Goal: Task Accomplishment & Management: Manage account settings

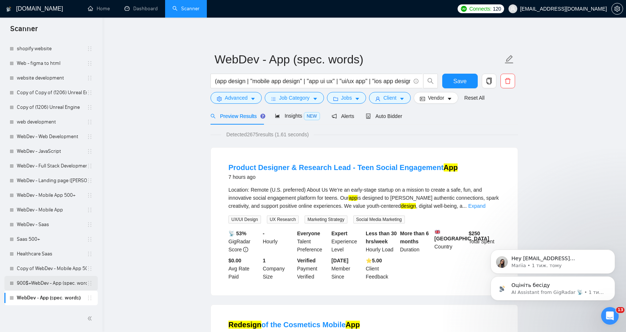
click at [38, 283] on link "900$+WebDev - App (spec. words)" at bounding box center [52, 283] width 70 height 15
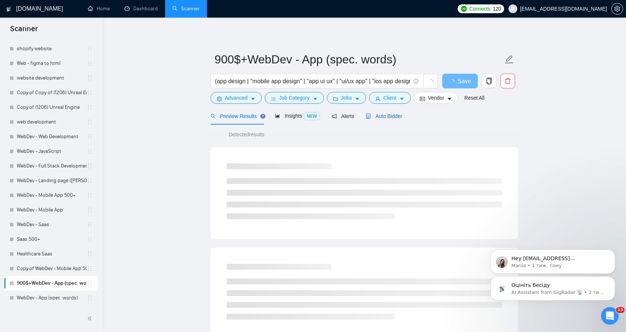
click at [385, 114] on span "Auto Bidder" at bounding box center [384, 116] width 36 height 6
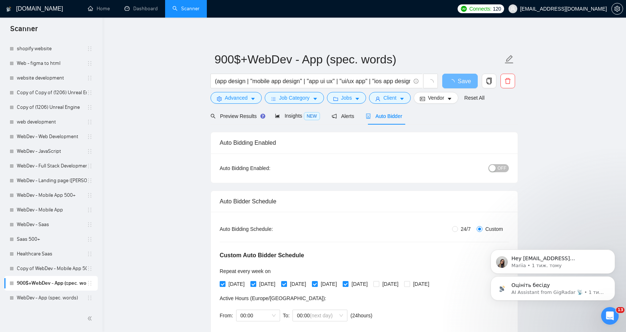
radio input "false"
radio input "true"
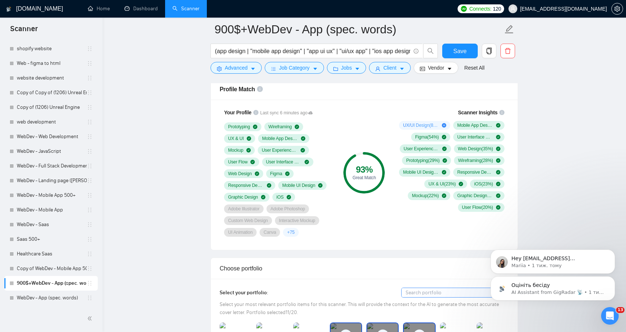
scroll to position [575, 0]
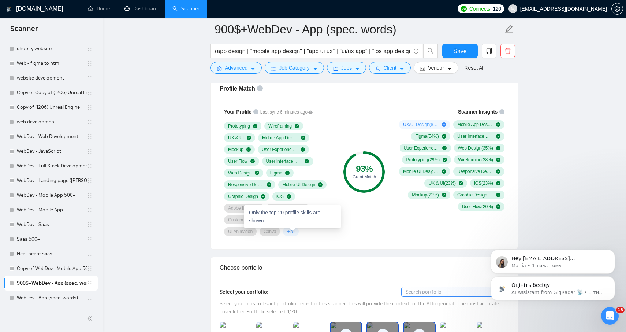
click at [290, 229] on span "+ 75" at bounding box center [290, 231] width 7 height 6
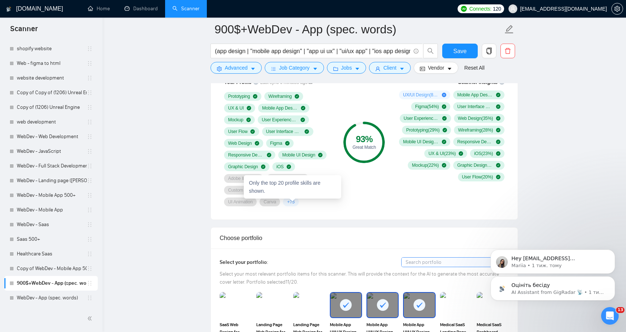
click at [294, 200] on span "+ 75" at bounding box center [290, 202] width 7 height 6
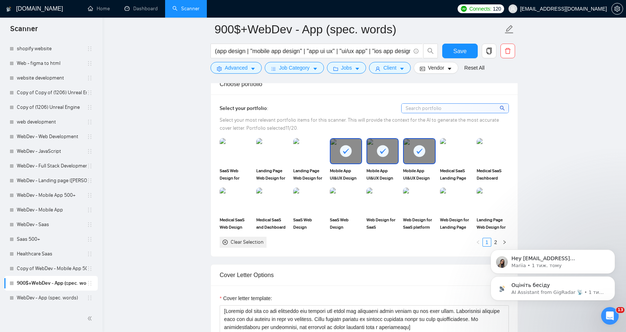
scroll to position [765, 0]
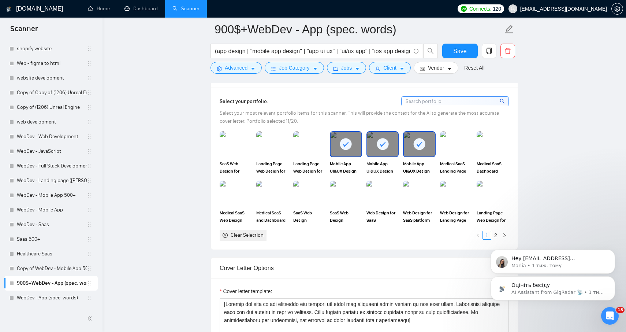
click at [493, 235] on div "Оцініть бесіду AI Assistant from GigRadar 📡 • 1 тиж. тому Hey [EMAIL_ADDRESS][D…" at bounding box center [552, 254] width 135 height 91
click at [491, 235] on div "Оцініть бесіду AI Assistant from GigRadar 📡 • 1 тиж. тому Hey [EMAIL_ADDRESS][D…" at bounding box center [552, 254] width 135 height 91
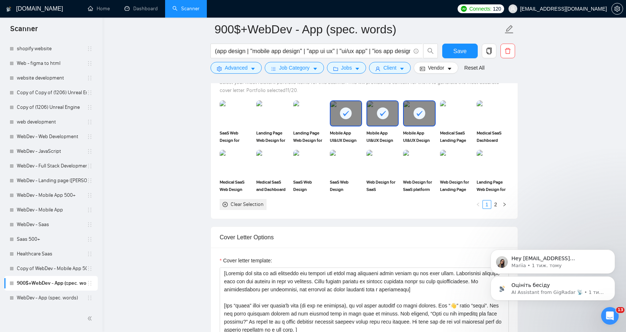
scroll to position [804, 0]
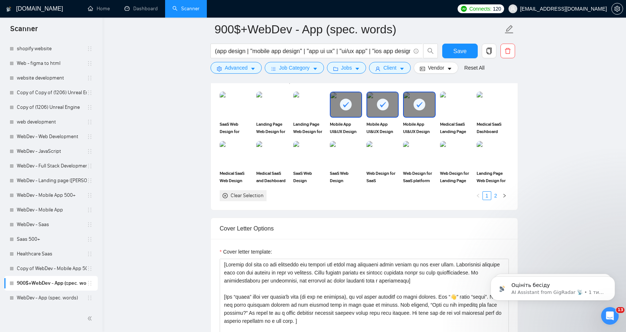
click at [495, 191] on link "2" at bounding box center [495, 195] width 8 height 8
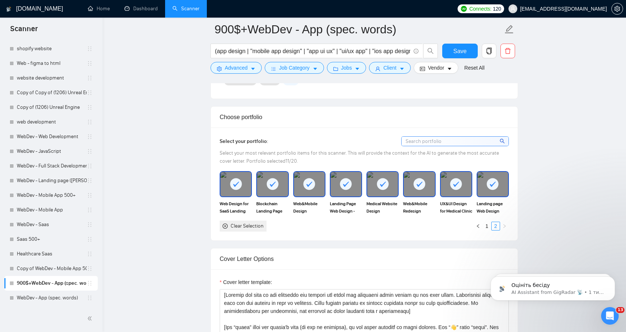
scroll to position [724, 0]
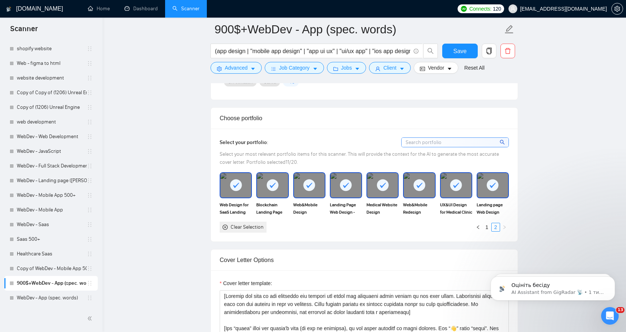
click at [496, 181] on rect at bounding box center [493, 185] width 12 height 12
click at [461, 187] on icon at bounding box center [456, 185] width 12 height 12
click at [425, 187] on icon at bounding box center [419, 185] width 12 height 12
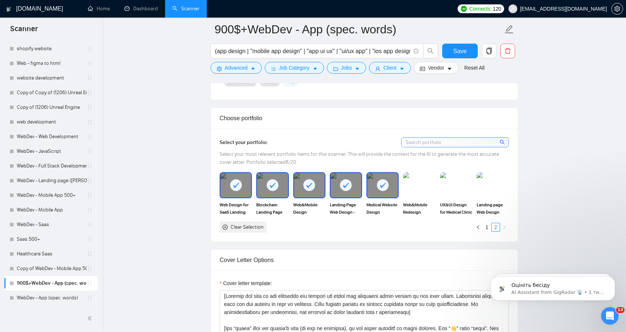
click at [386, 185] on rect at bounding box center [383, 185] width 12 height 12
click at [344, 187] on rect at bounding box center [346, 185] width 12 height 12
click at [313, 187] on rect at bounding box center [309, 185] width 12 height 12
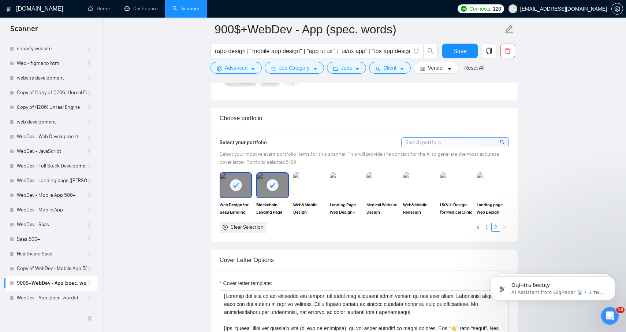
click at [278, 187] on icon at bounding box center [272, 185] width 12 height 12
click at [242, 183] on div at bounding box center [235, 185] width 31 height 24
click at [487, 228] on link "1" at bounding box center [487, 227] width 8 height 8
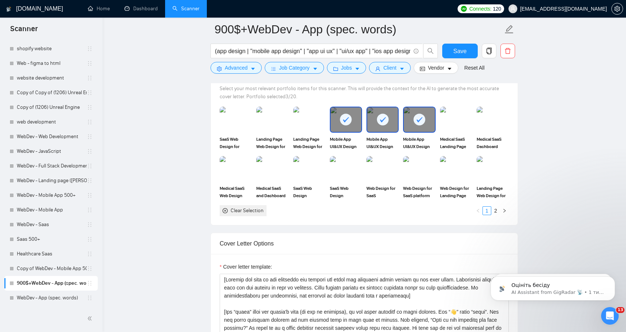
scroll to position [790, 0]
click at [494, 211] on link "2" at bounding box center [495, 210] width 8 height 8
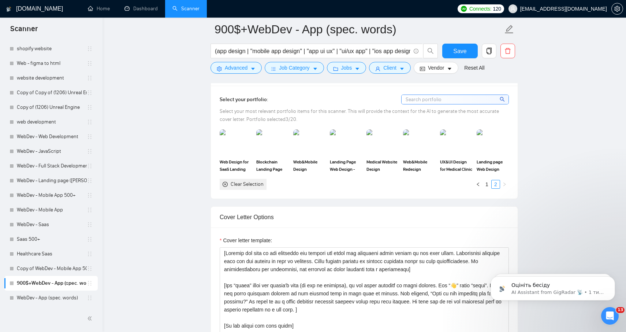
scroll to position [766, 0]
click at [487, 184] on link "1" at bounding box center [487, 185] width 8 height 8
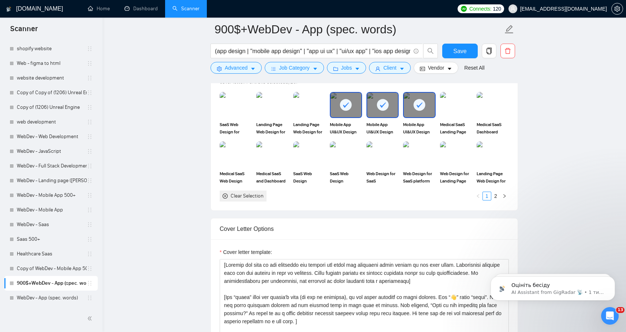
scroll to position [793, 0]
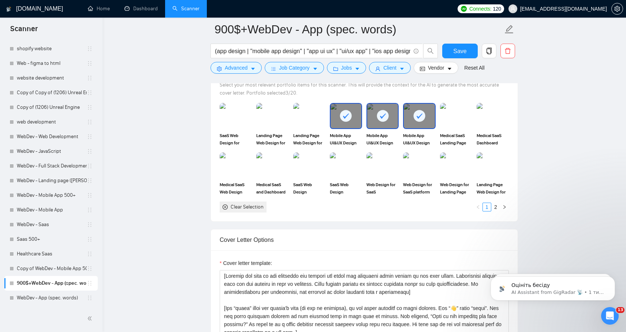
click at [566, 141] on main "900$+WebDev - App (spec. words) (app design | "mobile app design" | "app ui ux"…" at bounding box center [364, 293] width 500 height 2115
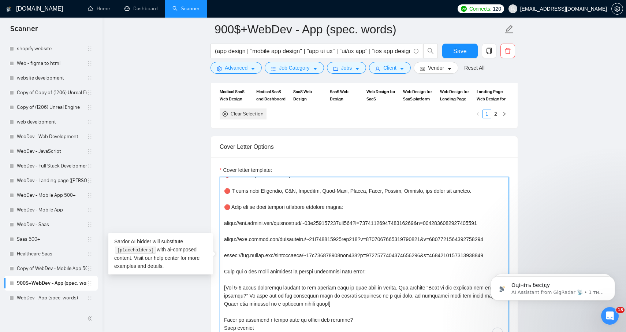
scroll to position [103, 0]
drag, startPoint x: 367, startPoint y: 224, endPoint x: 203, endPoint y: 214, distance: 163.8
click at [203, 214] on main "900$+WebDev - App (spec. words) (app design | "mobile app design" | "app ui ux"…" at bounding box center [364, 200] width 500 height 2115
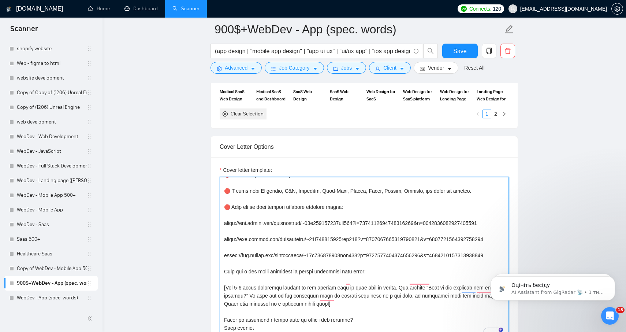
scroll to position [926, 0]
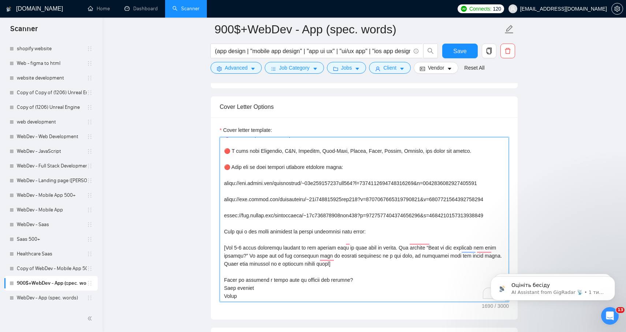
click at [360, 208] on textarea "Cover letter template:" at bounding box center [364, 219] width 289 height 165
drag, startPoint x: 366, startPoint y: 188, endPoint x: 222, endPoint y: 176, distance: 144.4
click at [222, 176] on textarea "Cover letter template:" at bounding box center [364, 219] width 289 height 165
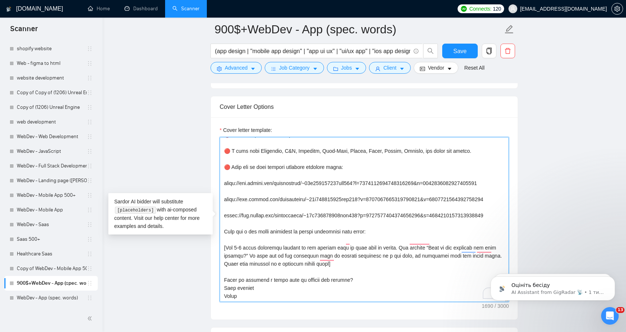
drag, startPoint x: 361, startPoint y: 210, endPoint x: 214, endPoint y: 199, distance: 147.6
drag, startPoint x: 339, startPoint y: 215, endPoint x: 206, endPoint y: 206, distance: 133.1
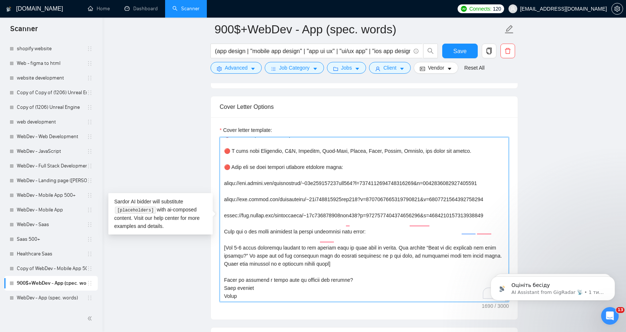
click at [362, 218] on textarea "Cover letter template:" at bounding box center [364, 219] width 289 height 165
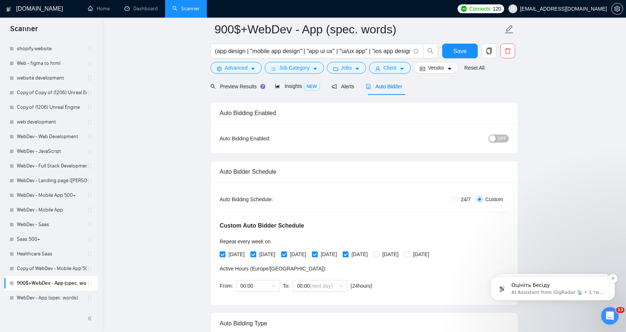
scroll to position [16, 0]
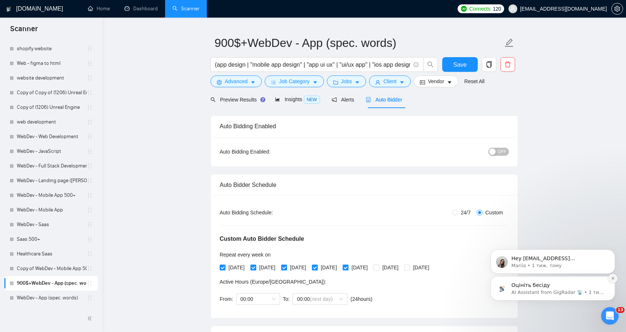
click at [612, 279] on icon "Dismiss notification" at bounding box center [613, 278] width 4 height 4
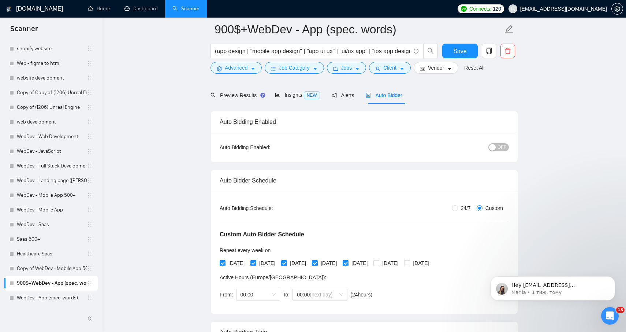
scroll to position [0, 0]
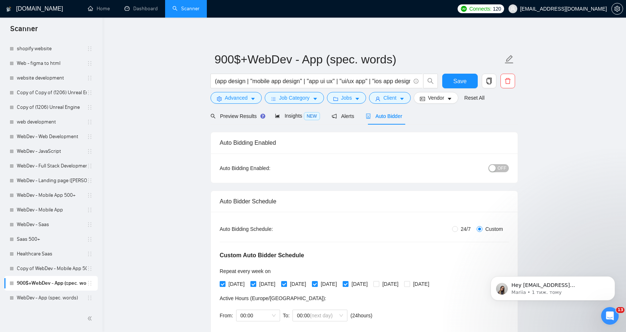
click at [502, 171] on span "OFF" at bounding box center [501, 168] width 9 height 8
click at [454, 83] on span "Save" at bounding box center [459, 80] width 13 height 9
click at [49, 295] on link "WebDev - App (spec. words)" at bounding box center [52, 297] width 70 height 15
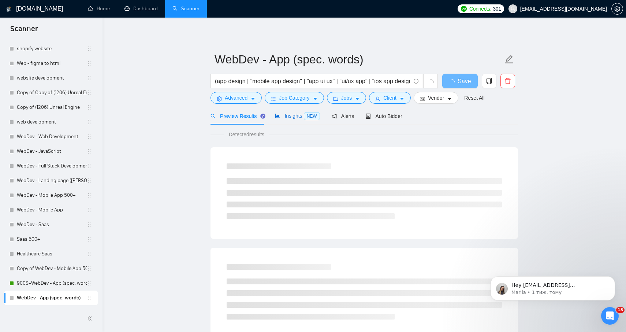
click at [283, 114] on span "Insights NEW" at bounding box center [297, 116] width 45 height 6
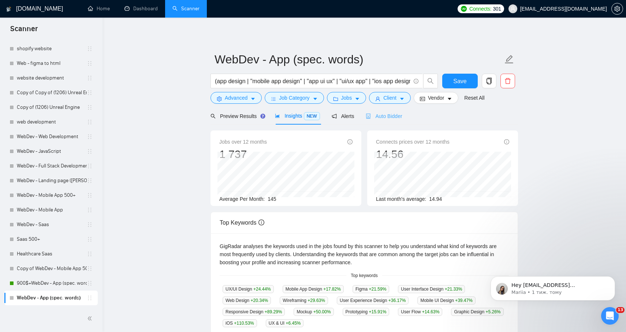
click at [386, 122] on div "Auto Bidder" at bounding box center [384, 115] width 36 height 17
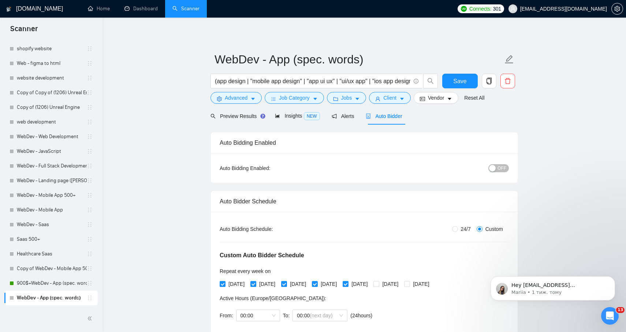
click at [488, 165] on div "OFF" at bounding box center [460, 168] width 96 height 8
click at [494, 167] on div "button" at bounding box center [492, 168] width 7 height 7
click at [467, 83] on button "Save" at bounding box center [459, 81] width 35 height 15
